Goal: Information Seeking & Learning: Learn about a topic

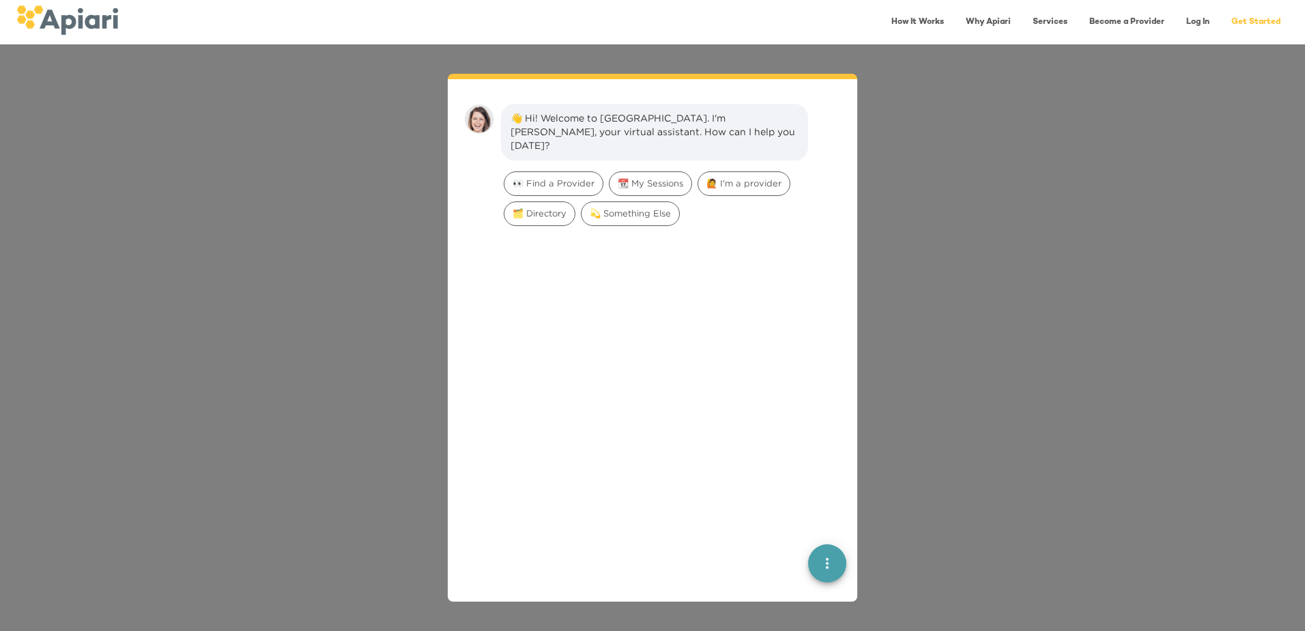
scroll to position [19, 0]
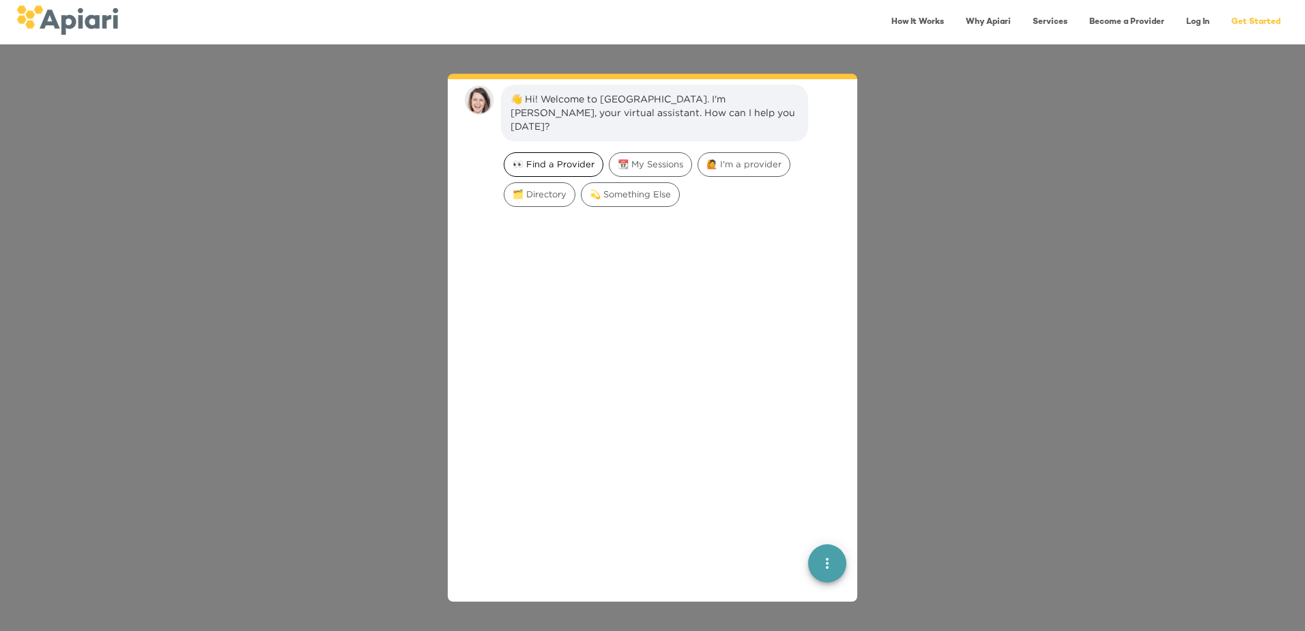
click at [571, 158] on span "👀 Find a Provider" at bounding box center [553, 164] width 98 height 13
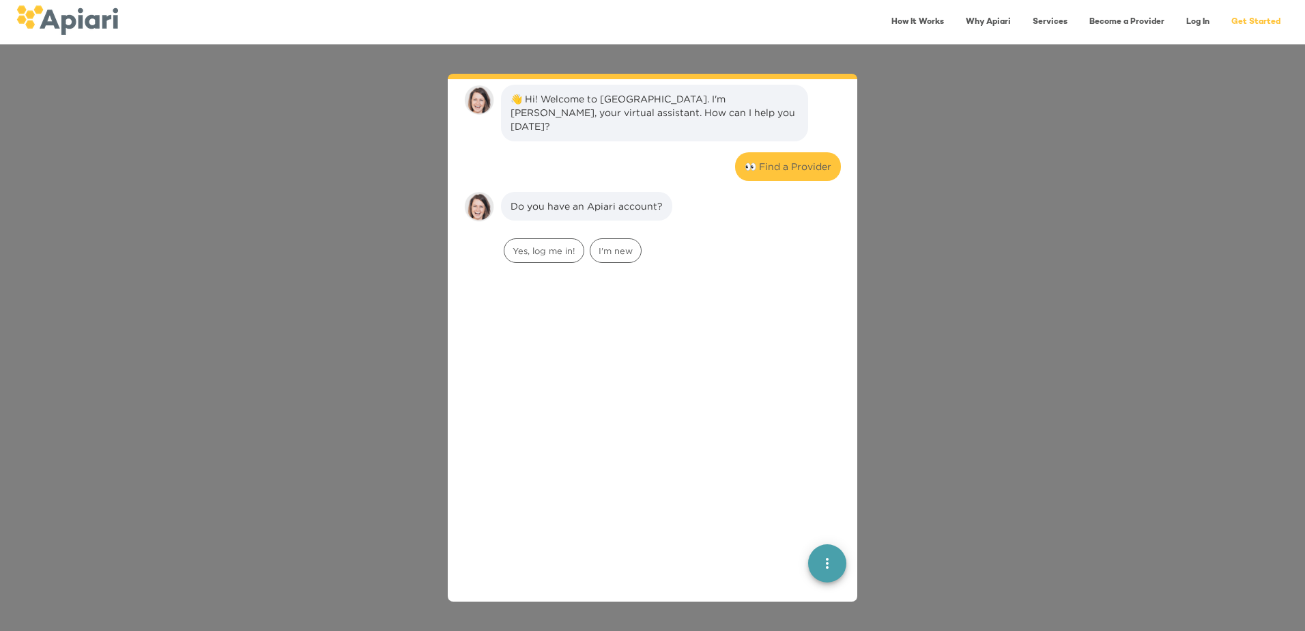
scroll to position [113, 0]
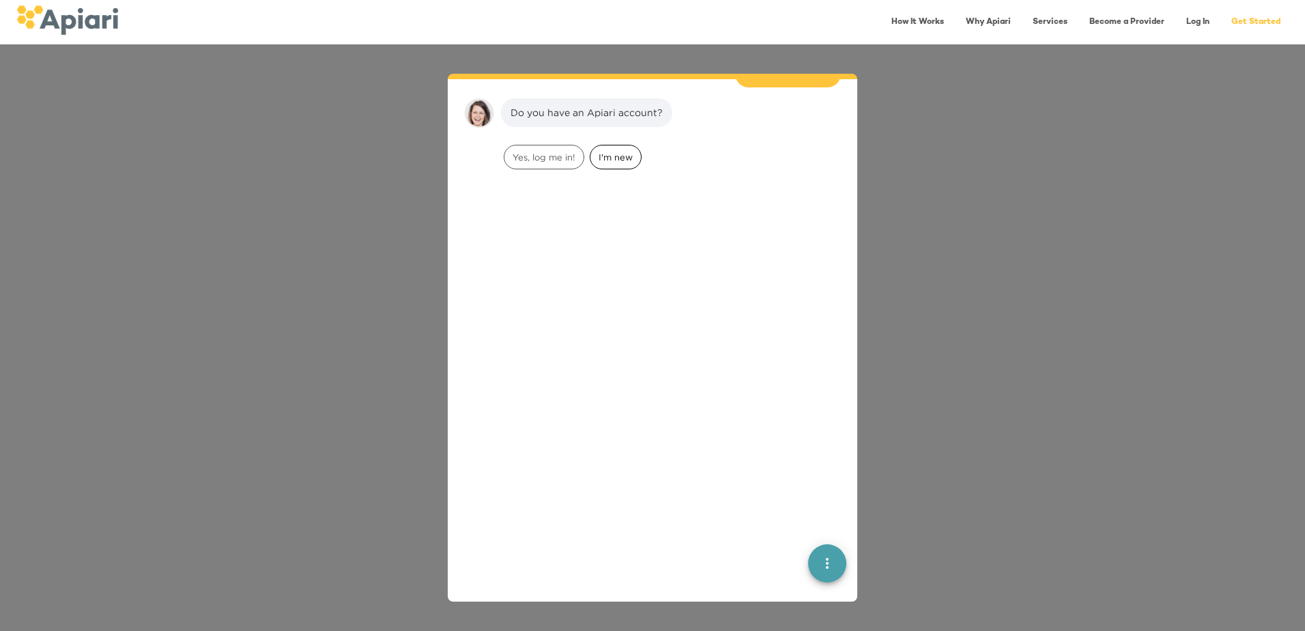
click at [604, 151] on span "I'm new" at bounding box center [615, 157] width 51 height 13
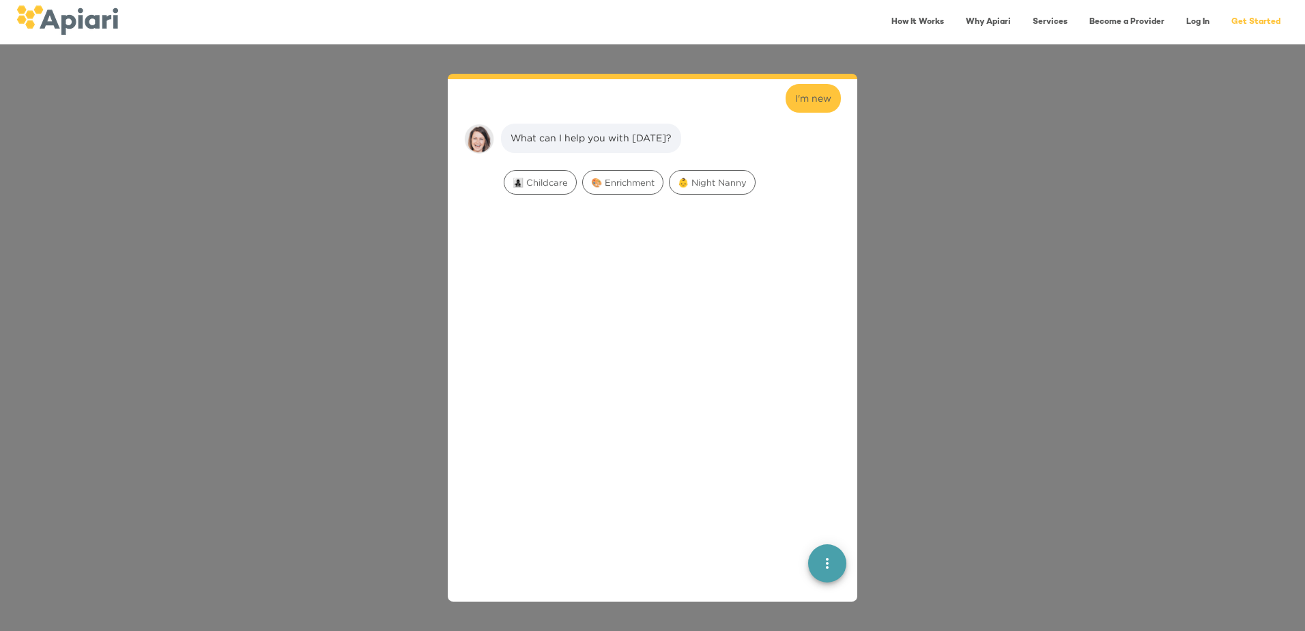
scroll to position [199, 0]
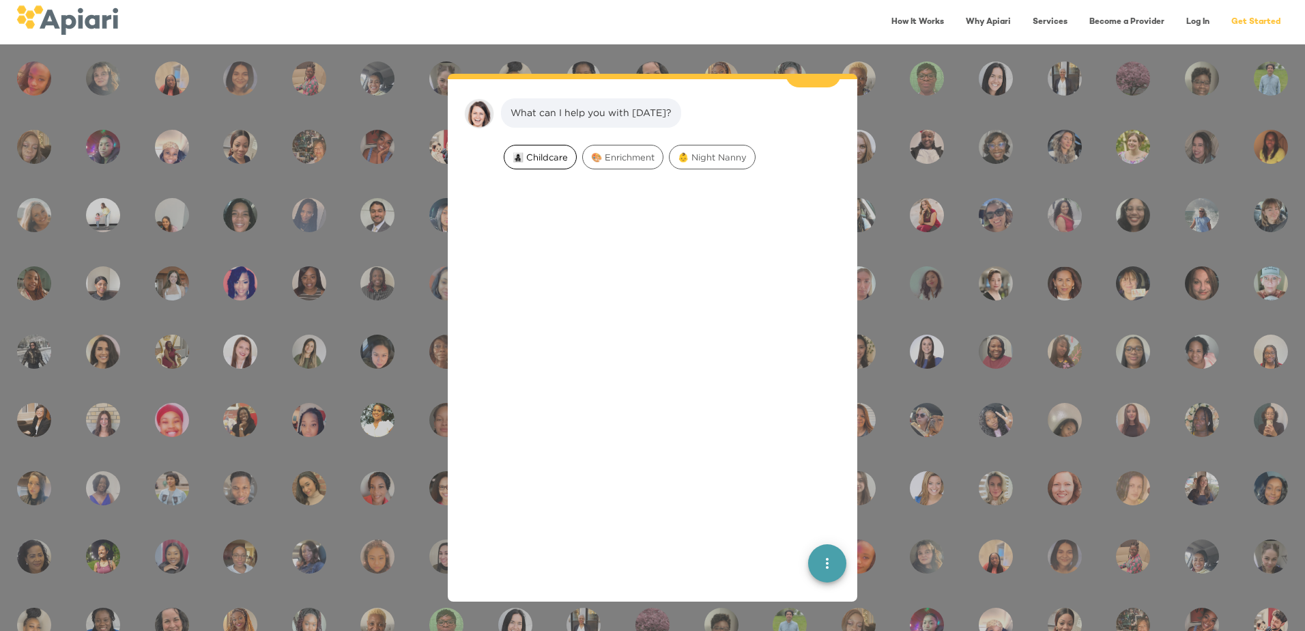
click at [550, 151] on span "👩‍👧‍👦 Childcare" at bounding box center [540, 157] width 72 height 13
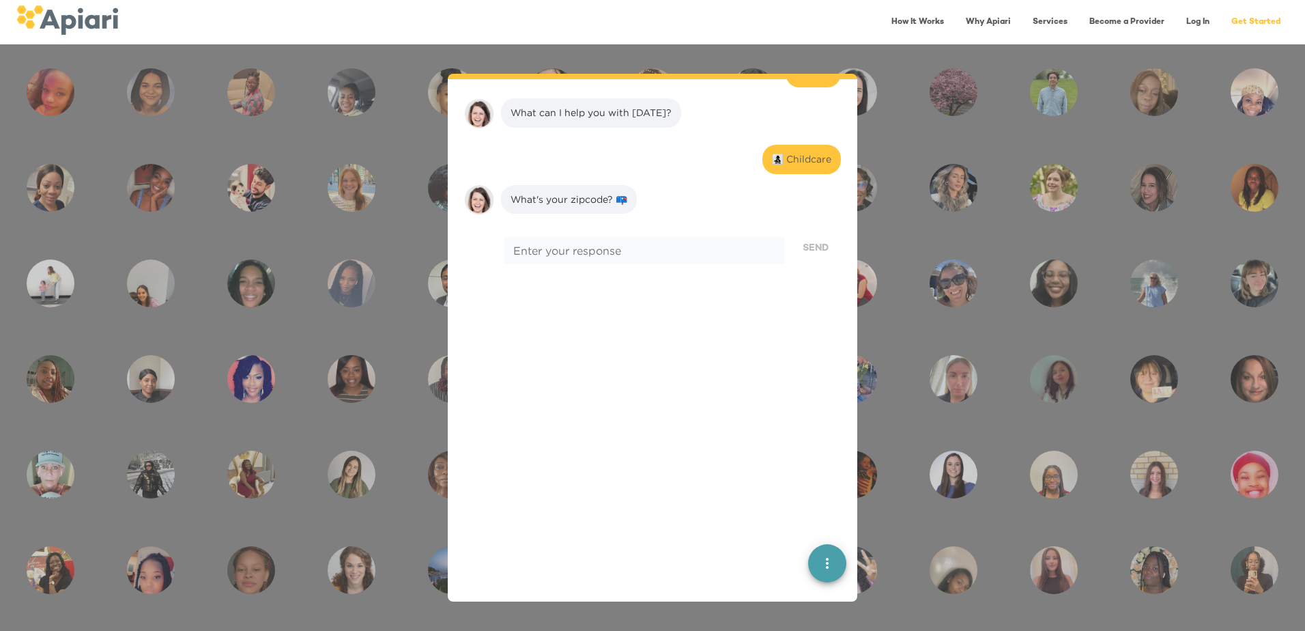
scroll to position [285, 0]
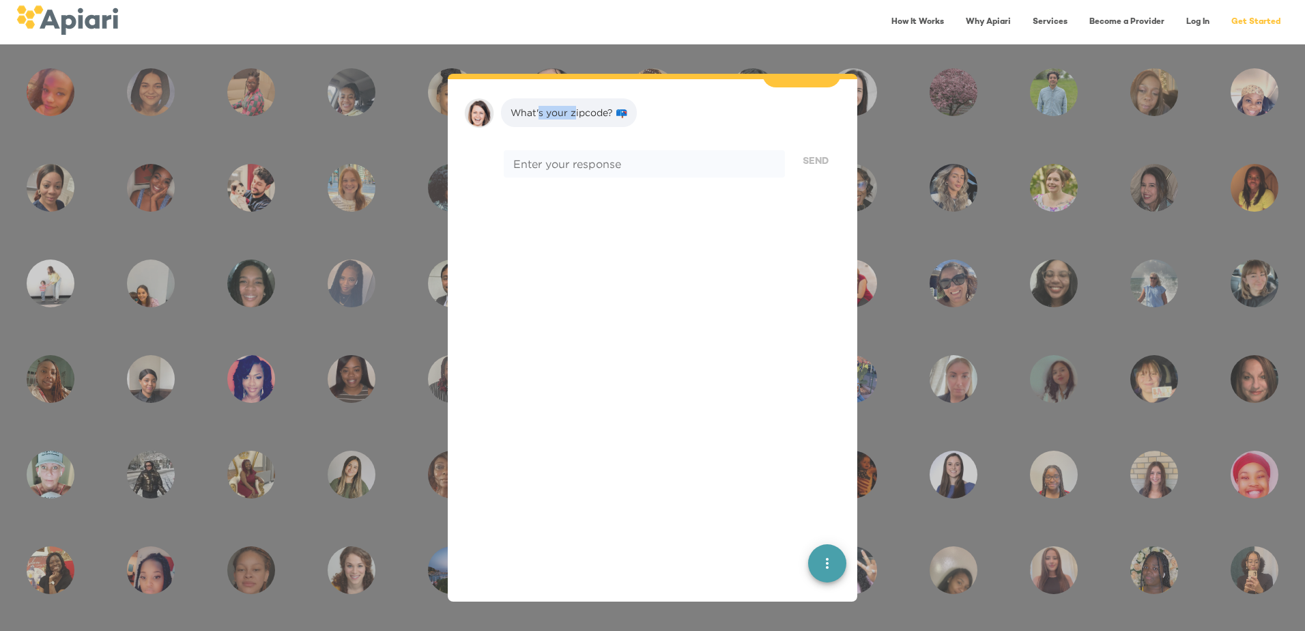
drag, startPoint x: 538, startPoint y: 98, endPoint x: 592, endPoint y: 98, distance: 53.9
click at [592, 106] on div "What's your zipcode? 📪" at bounding box center [569, 113] width 117 height 14
drag, startPoint x: 592, startPoint y: 98, endPoint x: 648, endPoint y: 149, distance: 75.8
click at [648, 157] on textarea at bounding box center [644, 163] width 262 height 13
type textarea "****"
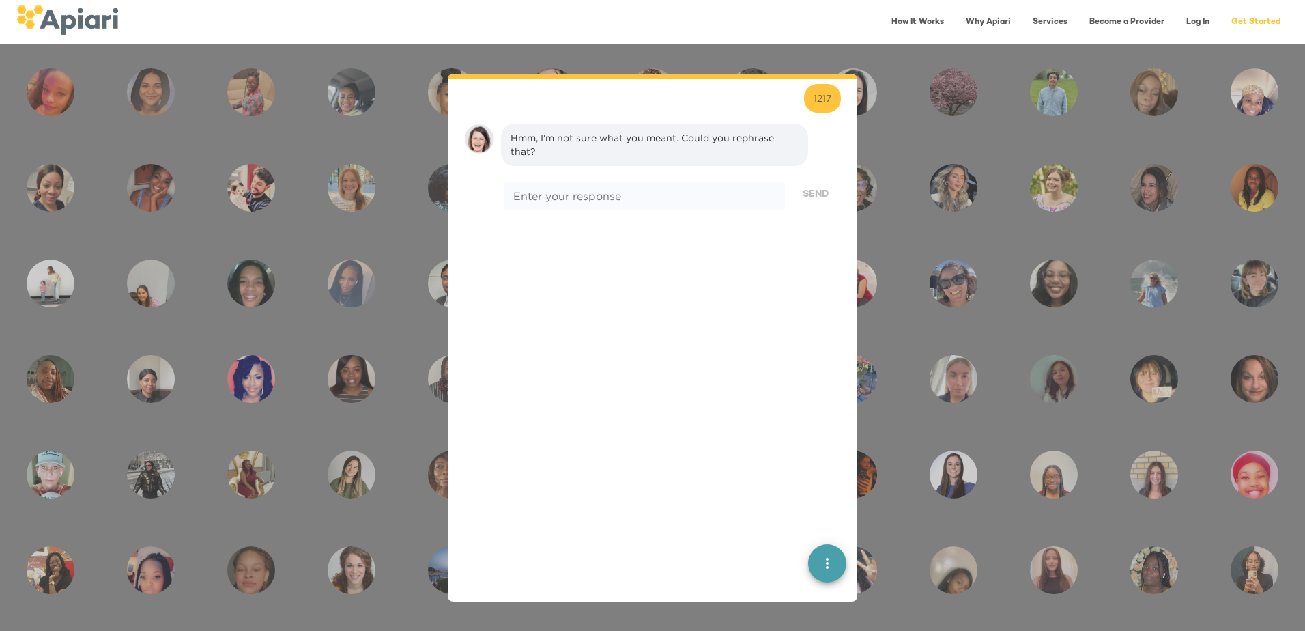
scroll to position [371, 0]
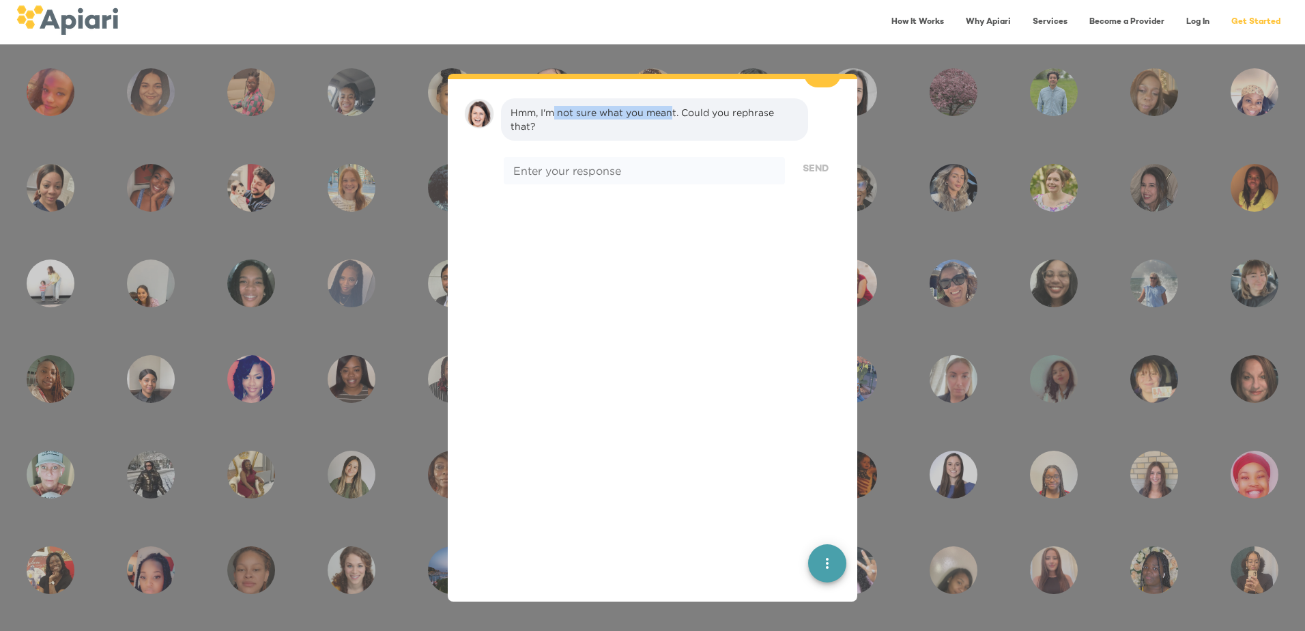
drag, startPoint x: 556, startPoint y: 96, endPoint x: 670, endPoint y: 100, distance: 114.1
click at [670, 106] on div "Hmm, I'm not sure what you meant. Could you rephrase that?" at bounding box center [655, 119] width 288 height 27
drag, startPoint x: 670, startPoint y: 100, endPoint x: 597, endPoint y: 107, distance: 73.3
click at [597, 107] on div "Hmm, I'm not sure what you meant. Could you rephrase that?" at bounding box center [655, 119] width 288 height 27
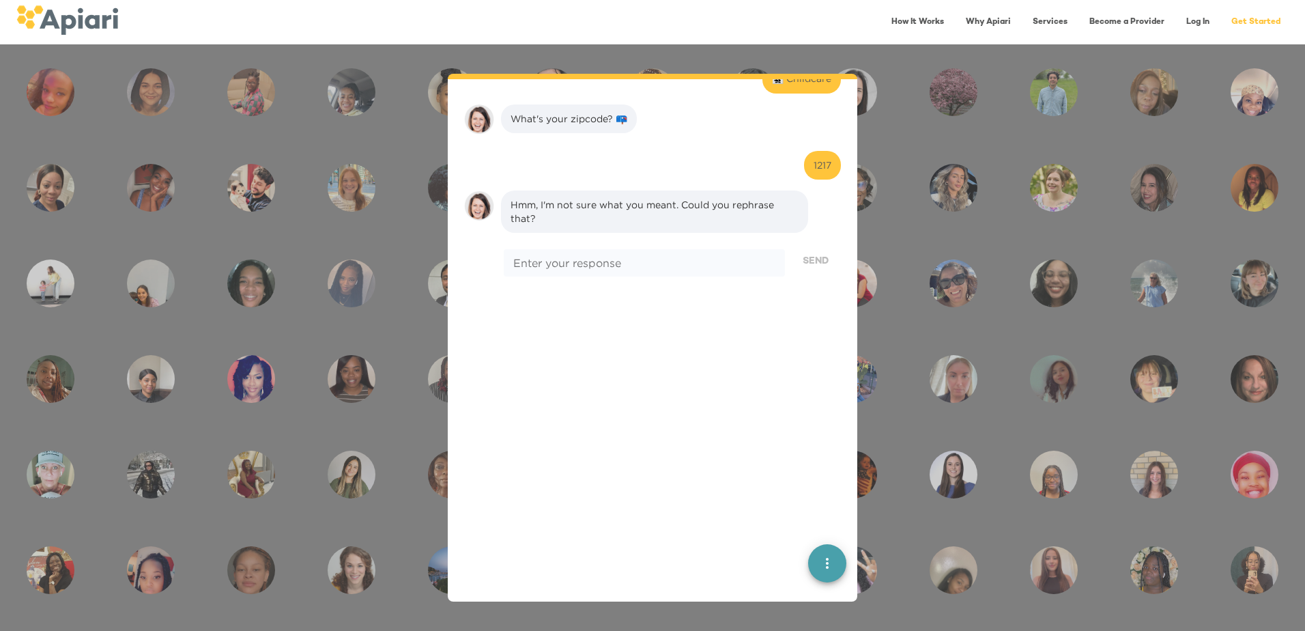
scroll to position [98, 0]
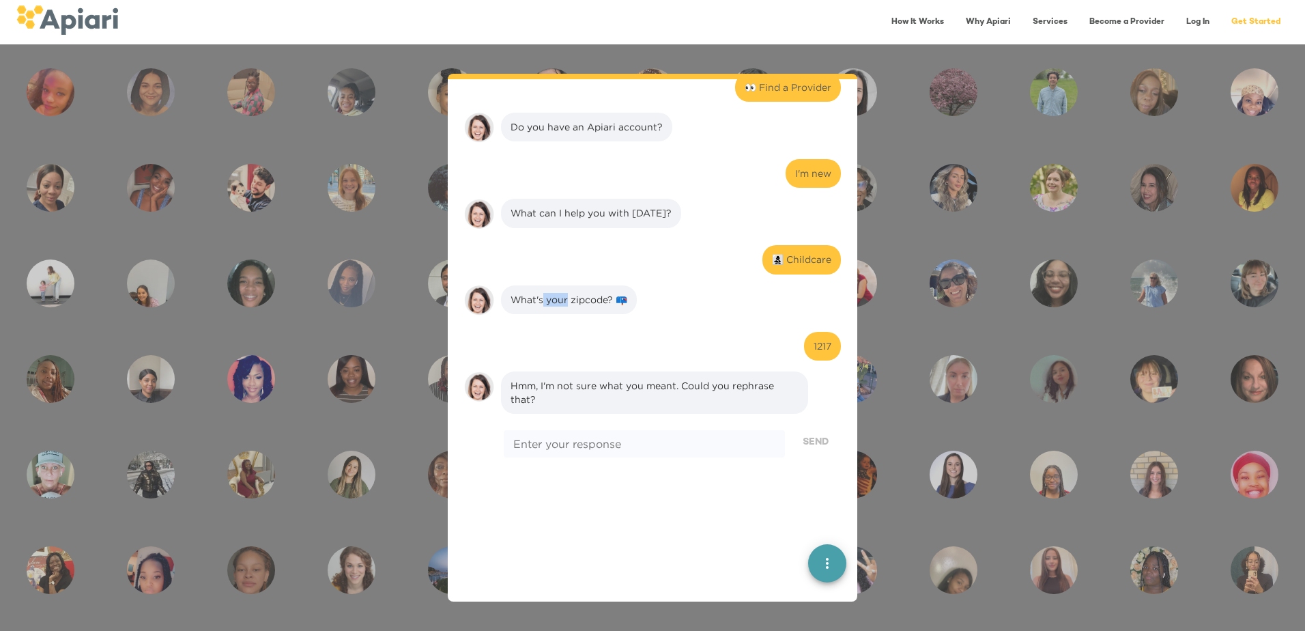
click at [568, 293] on div "What's your zipcode? 📪" at bounding box center [569, 300] width 117 height 14
click at [618, 441] on div "* Enter your response" at bounding box center [644, 443] width 281 height 27
type textarea "**********"
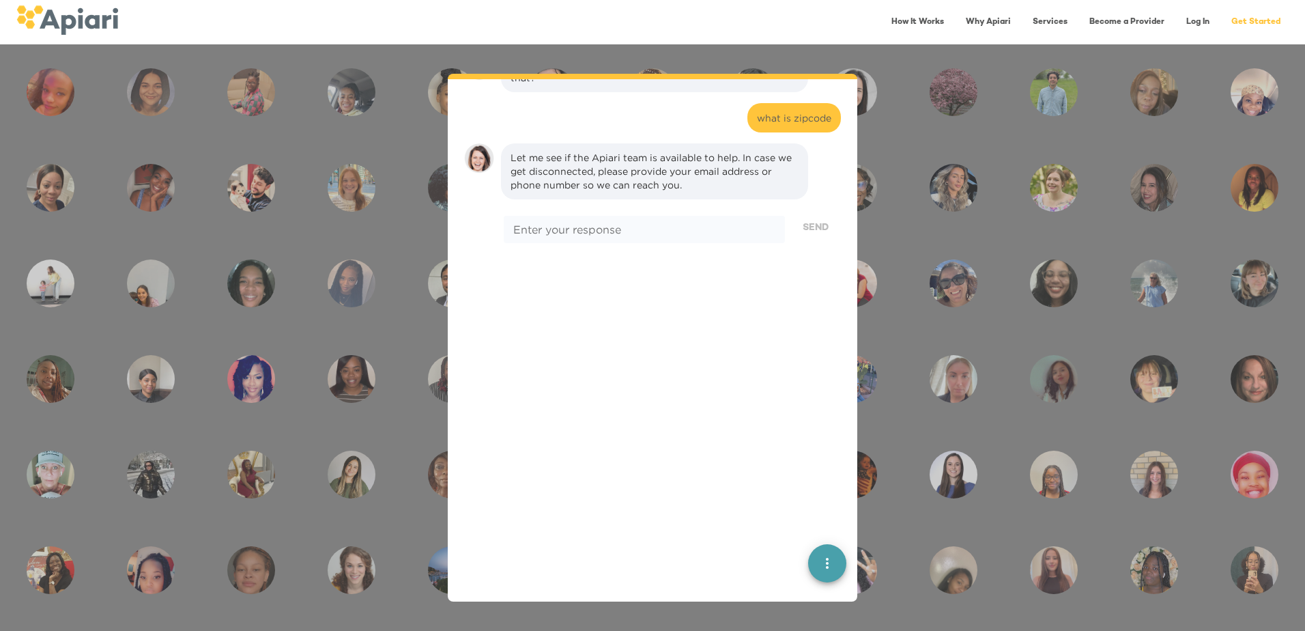
scroll to position [397, 0]
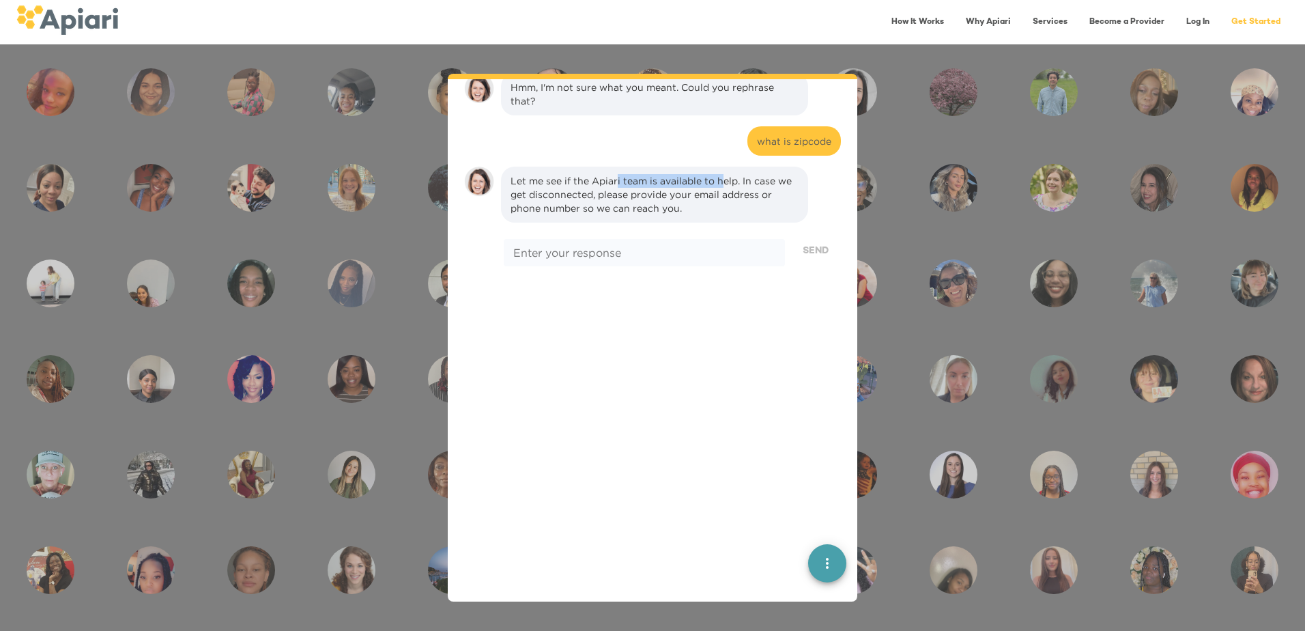
drag, startPoint x: 618, startPoint y: 165, endPoint x: 728, endPoint y: 164, distance: 109.2
click at [728, 174] on div "Let me see if the Apiari team is available to help. In case we get disconnected…" at bounding box center [655, 194] width 288 height 41
drag, startPoint x: 728, startPoint y: 164, endPoint x: 753, endPoint y: 182, distance: 30.9
click at [754, 180] on div "Let me see if the Apiari team is available to help. In case we get disconnected…" at bounding box center [655, 194] width 288 height 41
drag, startPoint x: 750, startPoint y: 167, endPoint x: 769, endPoint y: 167, distance: 19.1
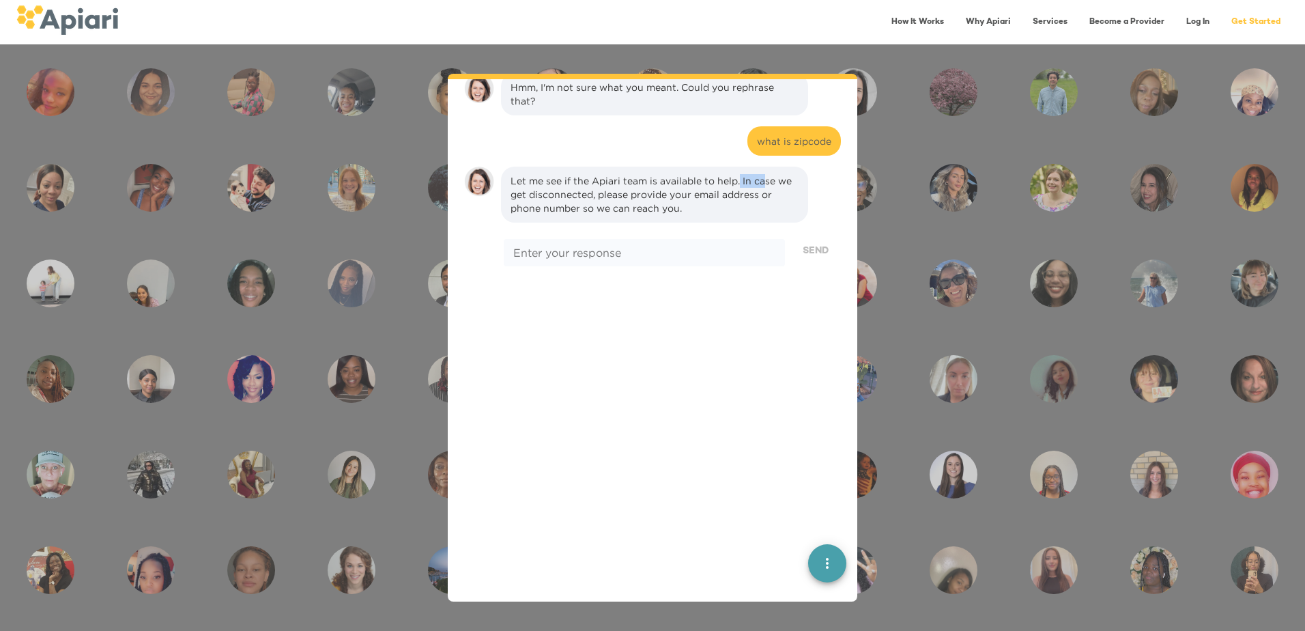
click at [769, 174] on div "Let me see if the Apiari team is available to help. In case we get disconnected…" at bounding box center [655, 194] width 288 height 41
drag, startPoint x: 769, startPoint y: 167, endPoint x: 739, endPoint y: 190, distance: 38.4
click at [743, 189] on div "Let me see if the Apiari team is available to help. In case we get disconnected…" at bounding box center [655, 194] width 288 height 41
drag, startPoint x: 562, startPoint y: 179, endPoint x: 718, endPoint y: 185, distance: 156.4
click at [718, 185] on div "Let me see if the Apiari team is available to help. In case we get disconnected…" at bounding box center [655, 194] width 288 height 41
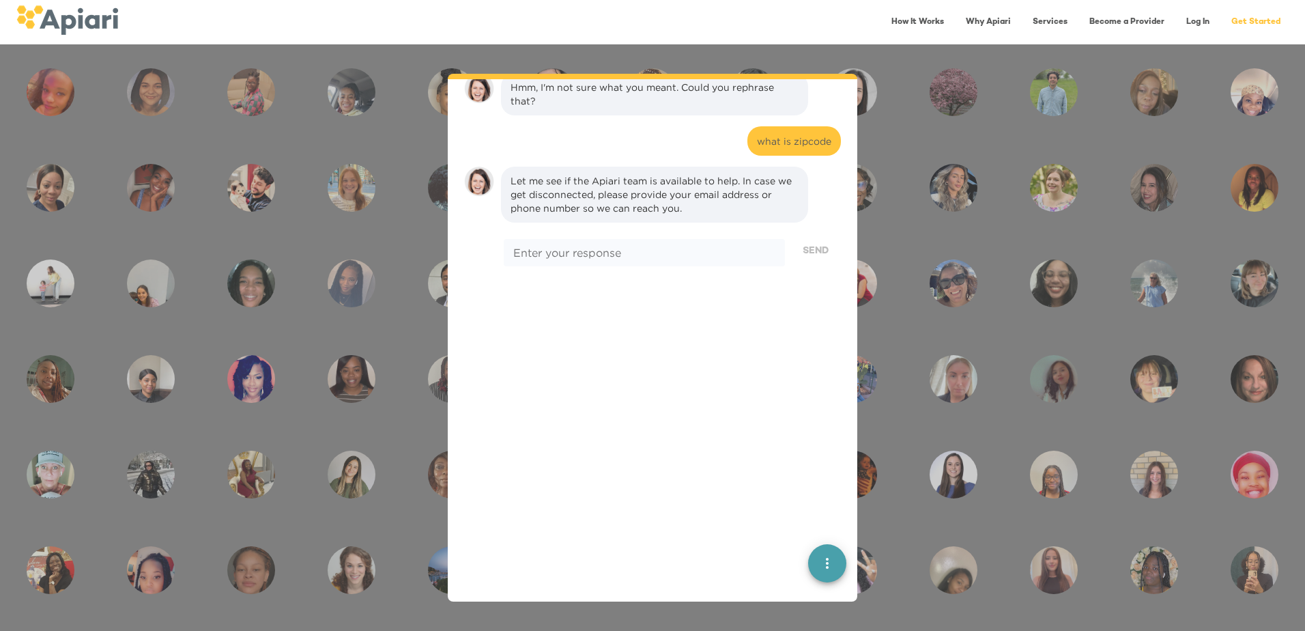
drag, startPoint x: 718, startPoint y: 185, endPoint x: 723, endPoint y: 207, distance: 22.4
click at [722, 207] on div "Let me see if the Apiari team is available to help. In case we get disconnected…" at bounding box center [654, 195] width 307 height 56
click at [627, 246] on textarea at bounding box center [644, 252] width 262 height 13
type textarea "**"
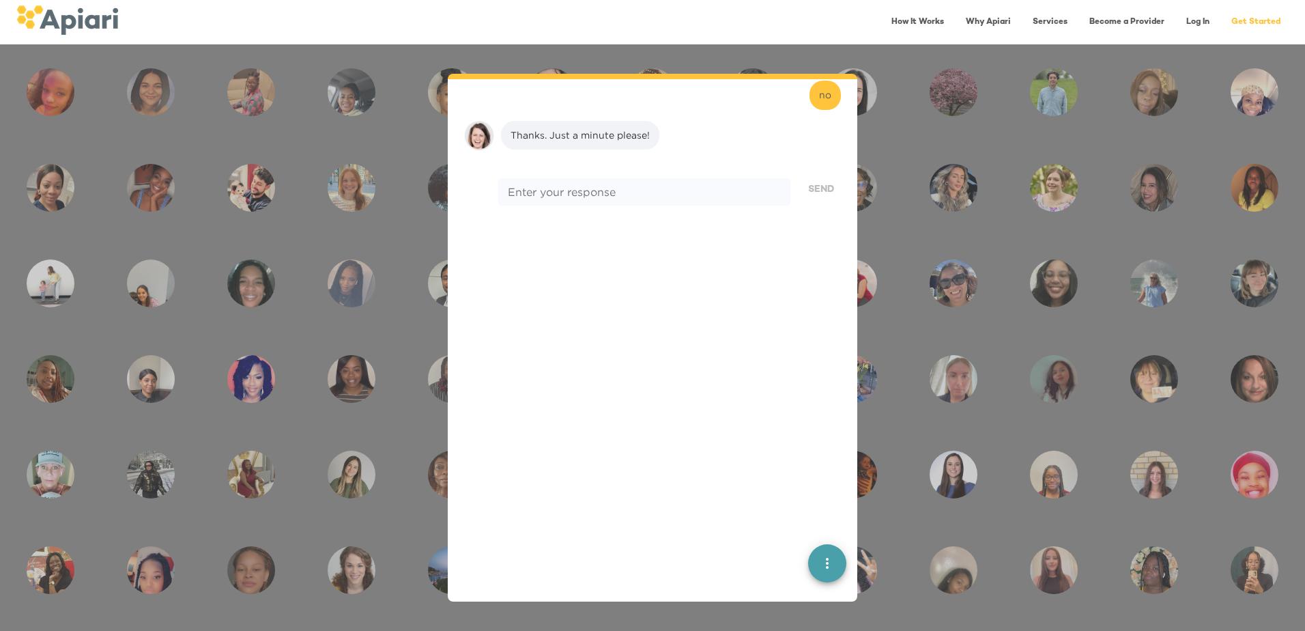
scroll to position [572, 0]
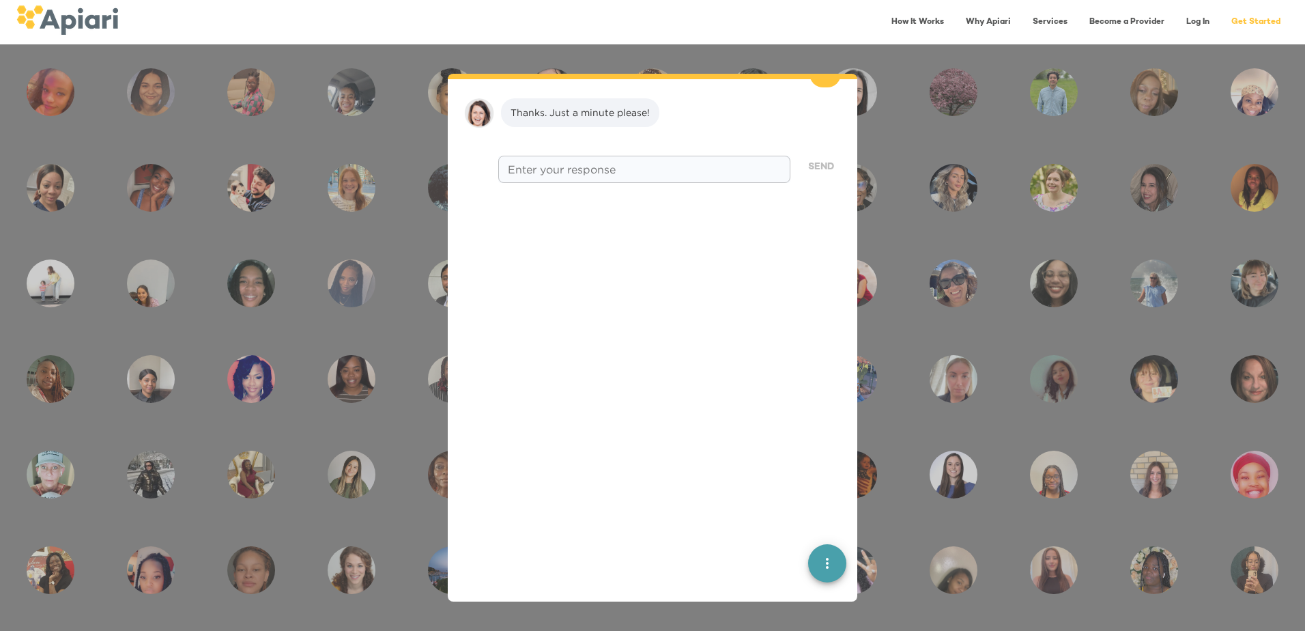
click at [642, 162] on div "* Enter your response" at bounding box center [644, 169] width 292 height 27
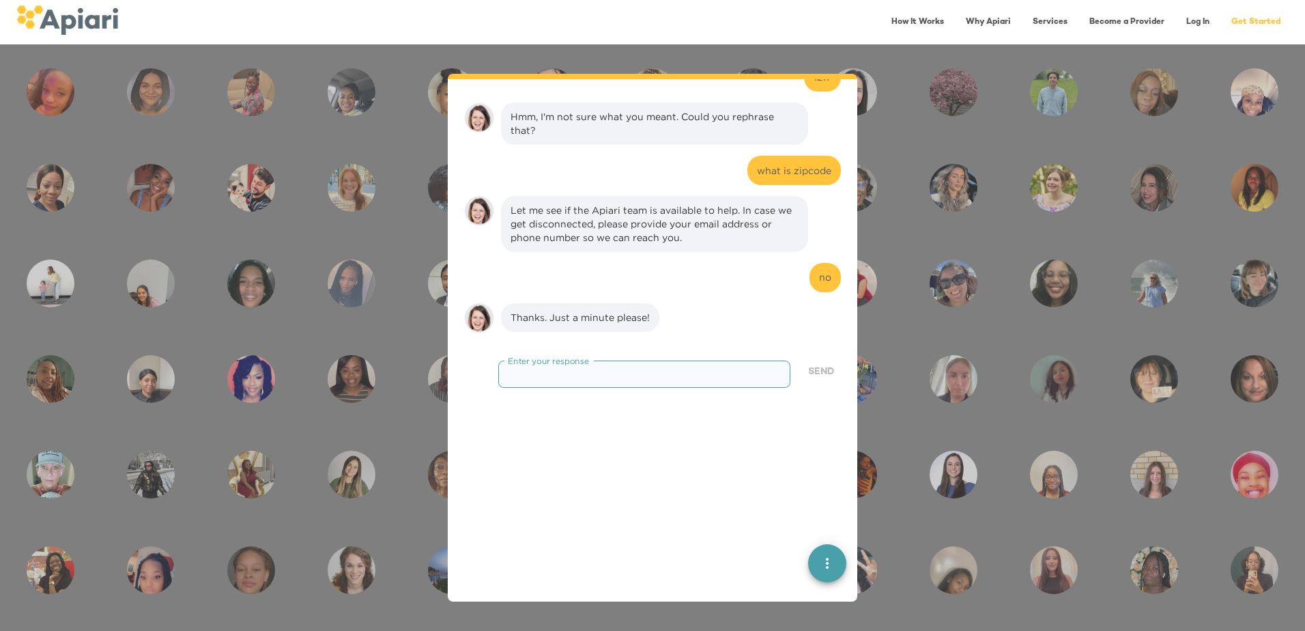
scroll to position [0, 0]
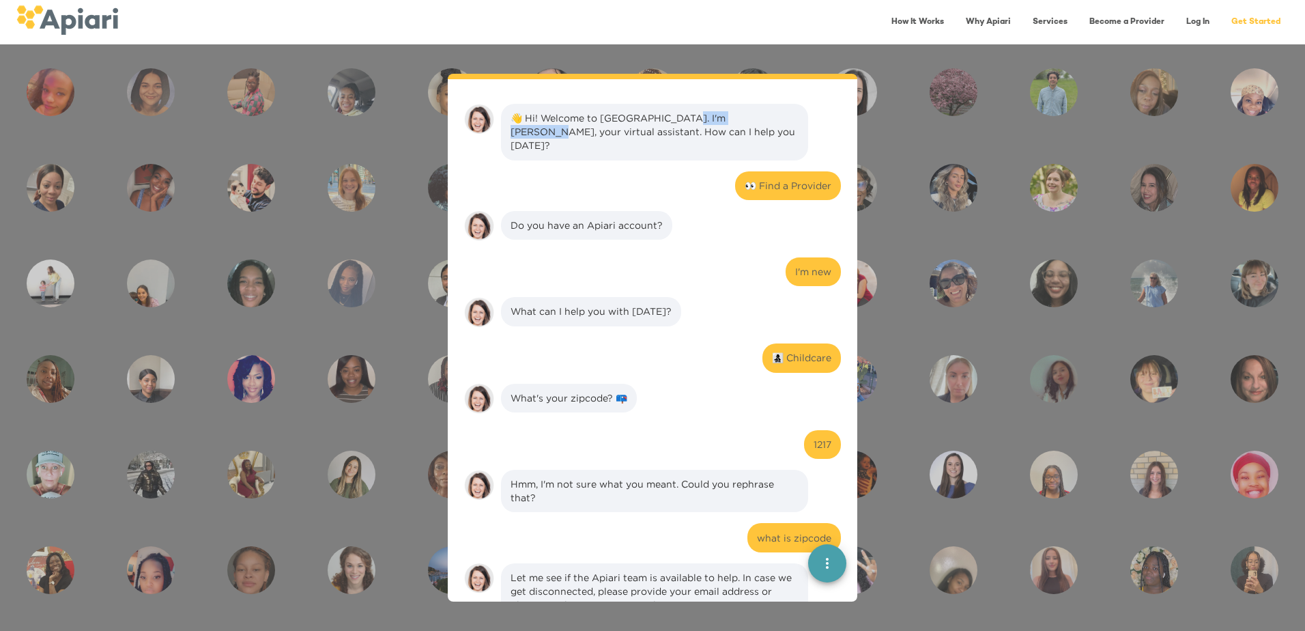
drag, startPoint x: 675, startPoint y: 111, endPoint x: 747, endPoint y: 121, distance: 72.3
click at [747, 121] on div "👋 Hi! Welcome to [GEOGRAPHIC_DATA]. I'm [PERSON_NAME], your virtual assistant. …" at bounding box center [655, 131] width 288 height 41
click at [681, 231] on div "Do you have an Apiari account?" at bounding box center [654, 228] width 307 height 35
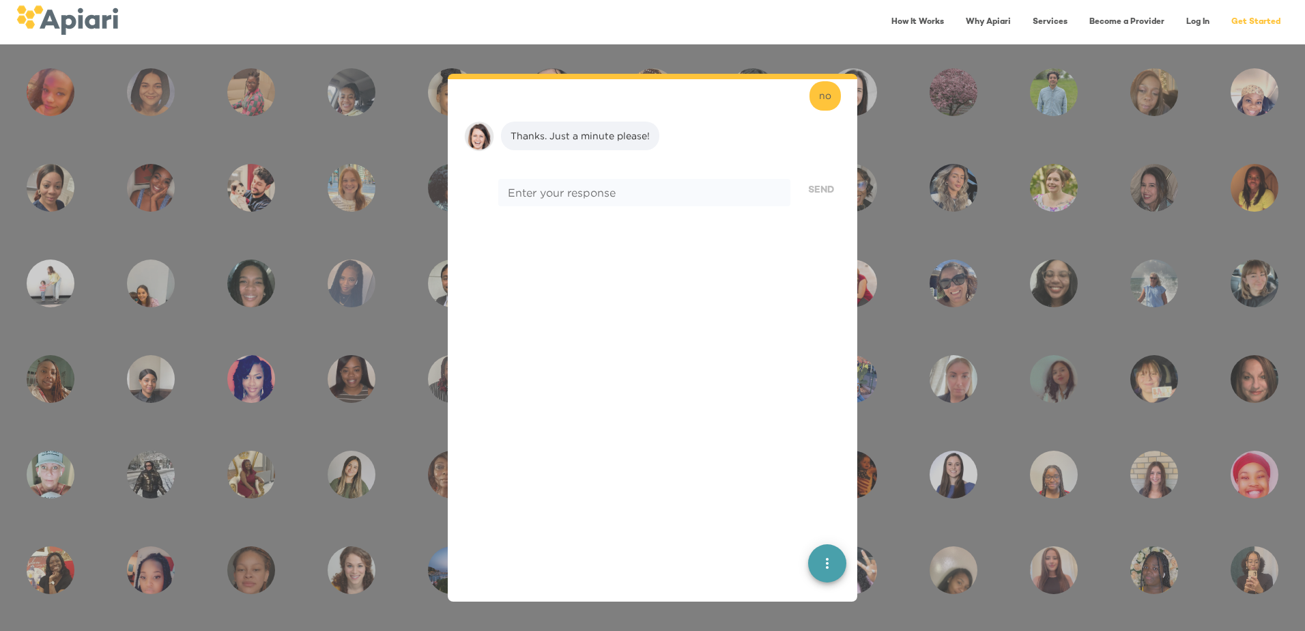
scroll to position [478, 0]
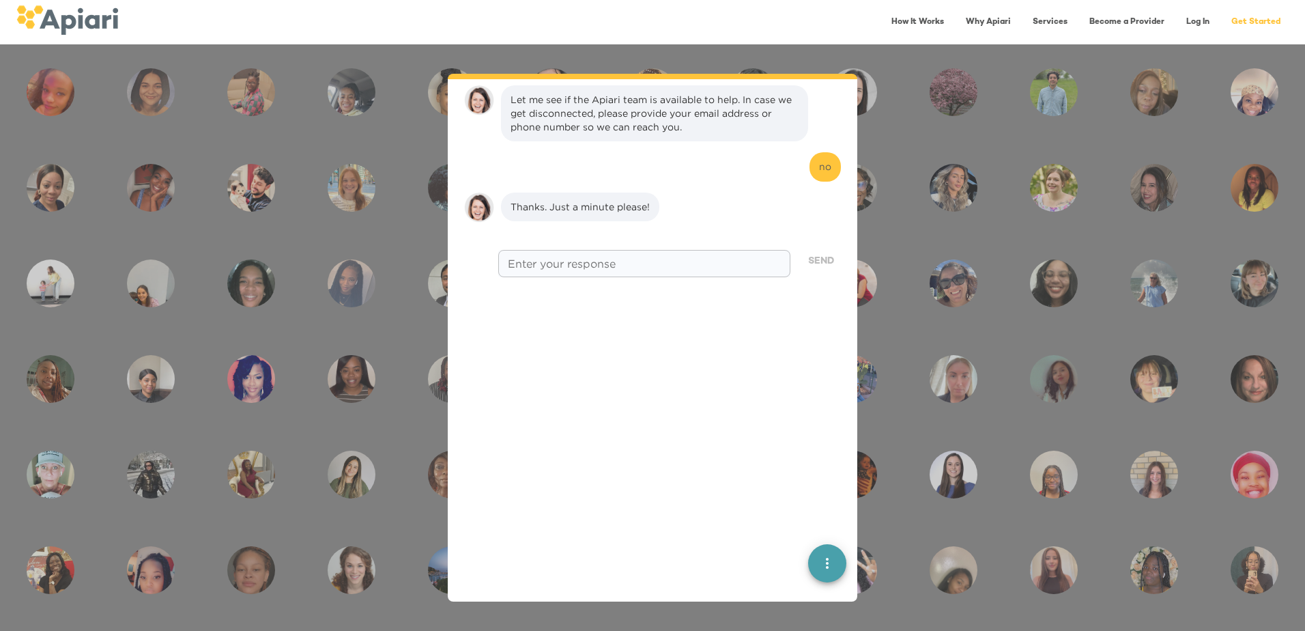
click at [630, 258] on div "* Enter your response" at bounding box center [644, 263] width 292 height 27
type textarea "****"
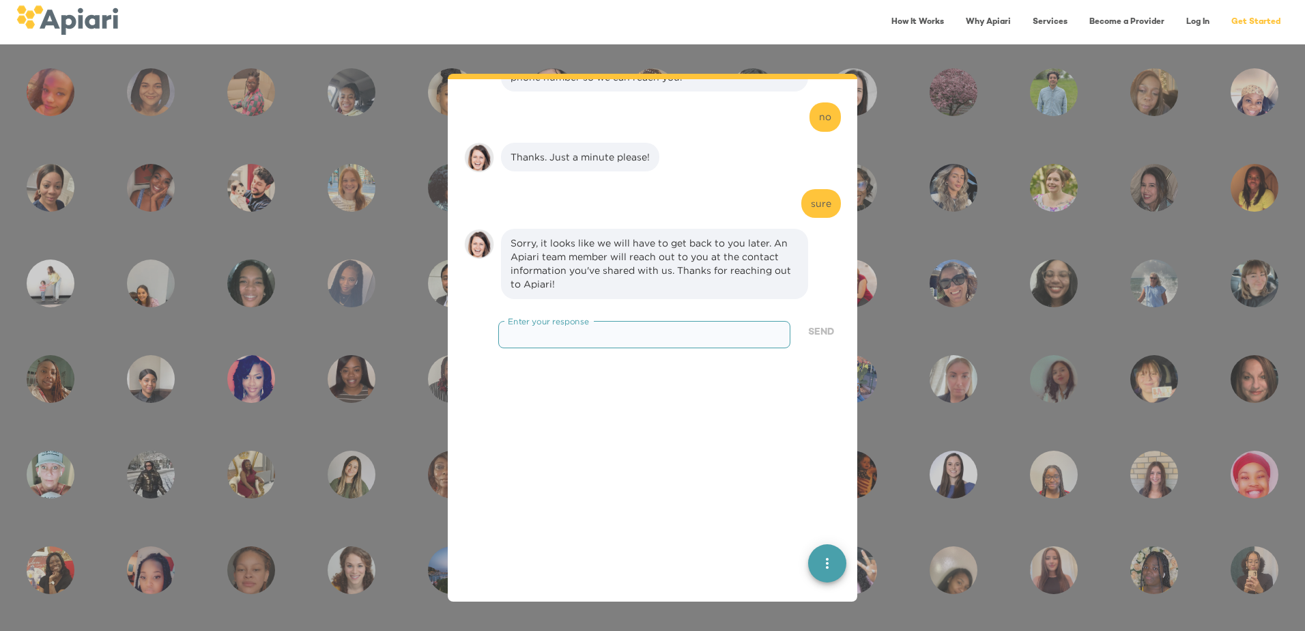
scroll to position [521, 0]
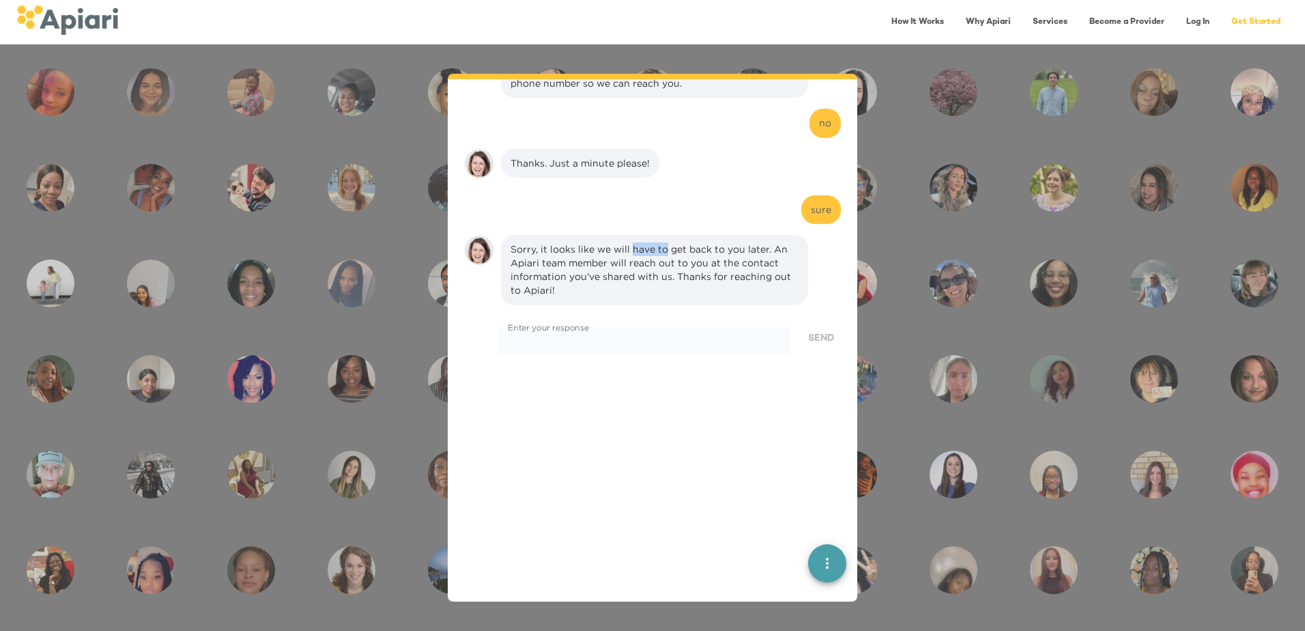
drag, startPoint x: 734, startPoint y: 246, endPoint x: 823, endPoint y: 255, distance: 89.9
click at [823, 255] on div "Sorry, it looks like we will have to get back to you later. An Apiari team memb…" at bounding box center [652, 270] width 377 height 70
drag, startPoint x: 823, startPoint y: 255, endPoint x: 693, endPoint y: 416, distance: 206.3
